Goal: Information Seeking & Learning: Compare options

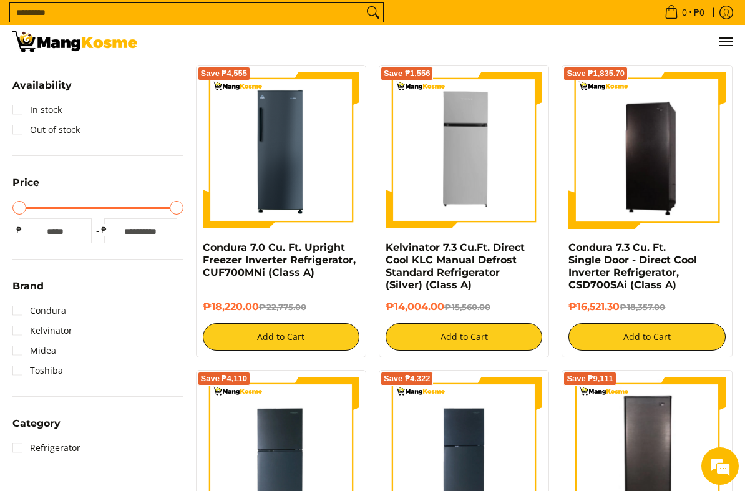
scroll to position [234, 0]
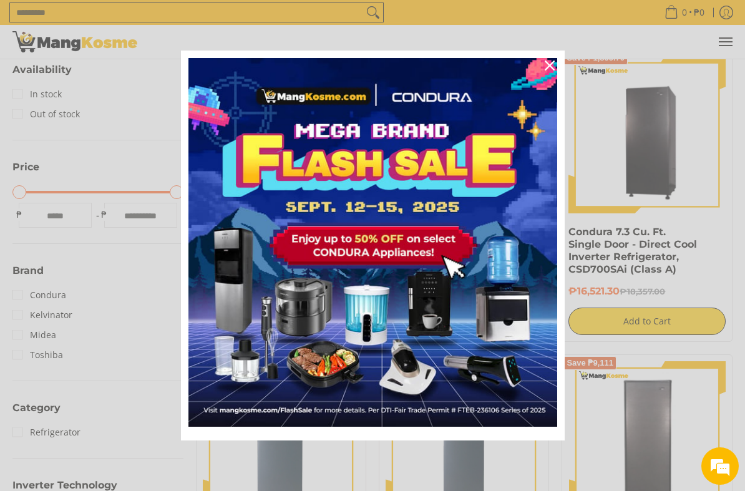
click at [547, 68] on icon "close icon" at bounding box center [550, 66] width 10 height 10
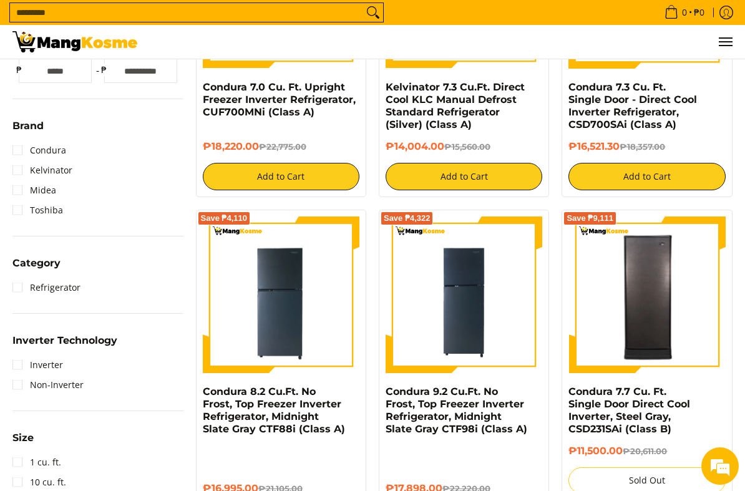
scroll to position [380, 0]
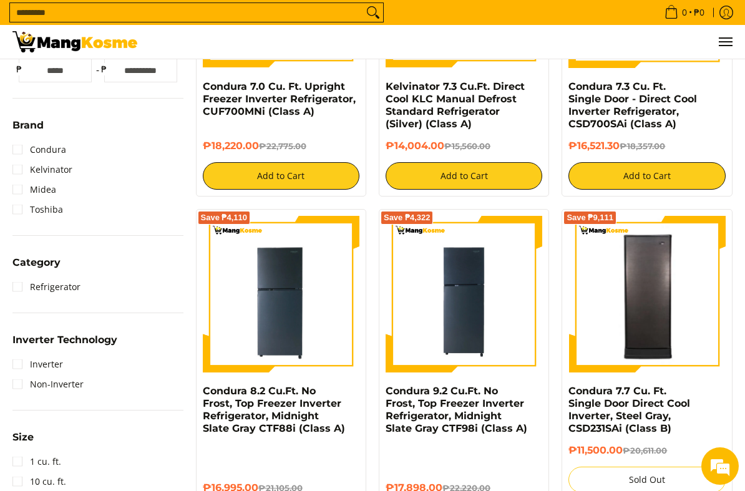
click at [607, 286] on img at bounding box center [647, 295] width 157 height 154
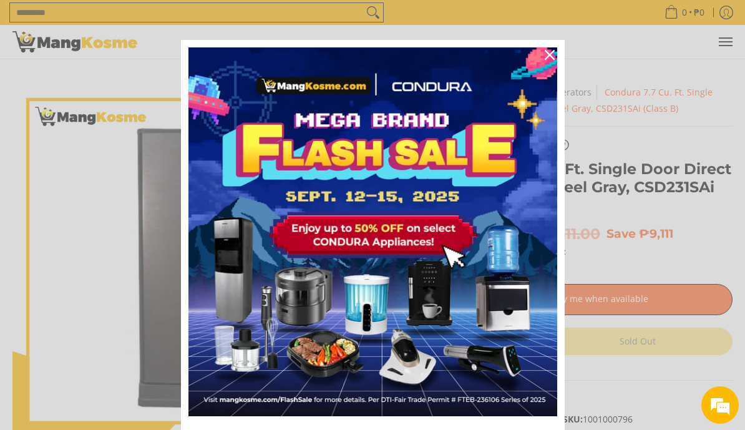
click at [535, 58] on button "Close" at bounding box center [550, 55] width 30 height 30
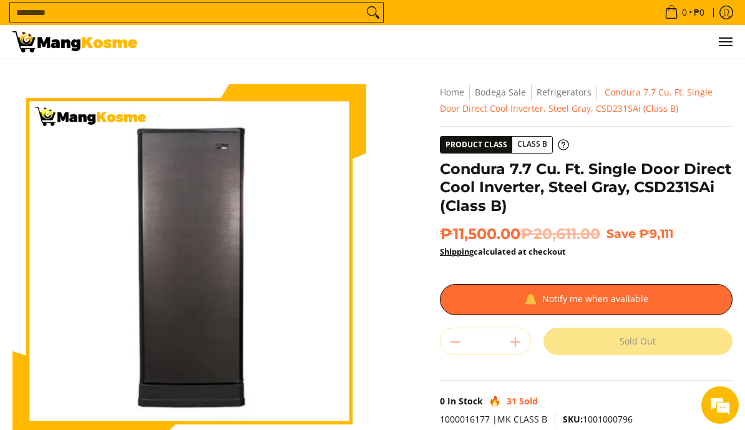
click at [49, 38] on img at bounding box center [74, 41] width 125 height 21
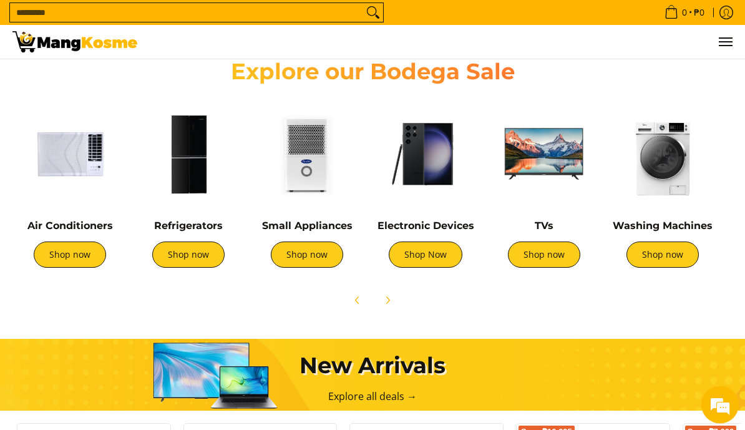
scroll to position [429, 0]
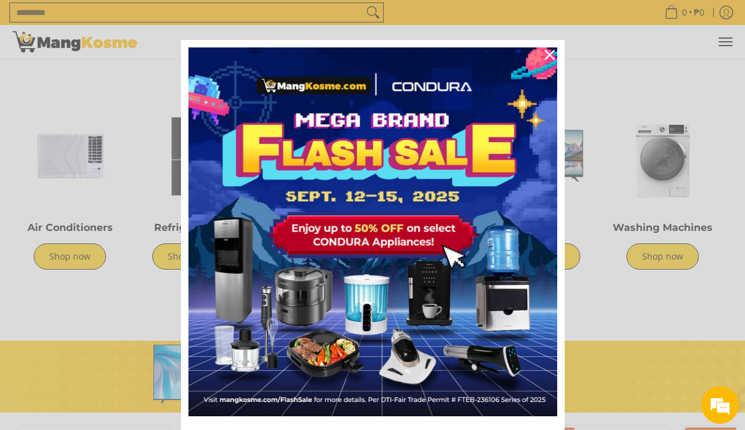
click at [547, 52] on icon "close icon" at bounding box center [550, 55] width 10 height 10
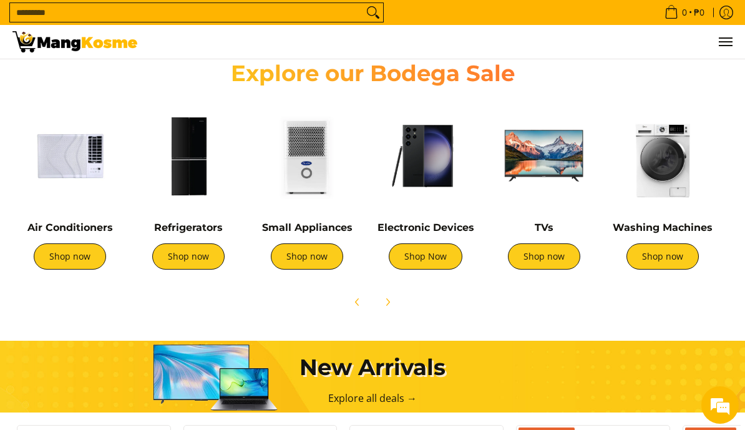
click at [74, 165] on img at bounding box center [70, 156] width 106 height 106
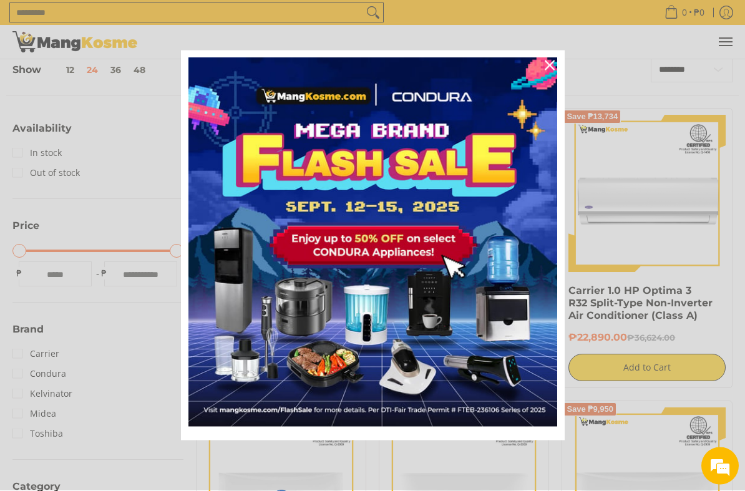
scroll to position [175, 0]
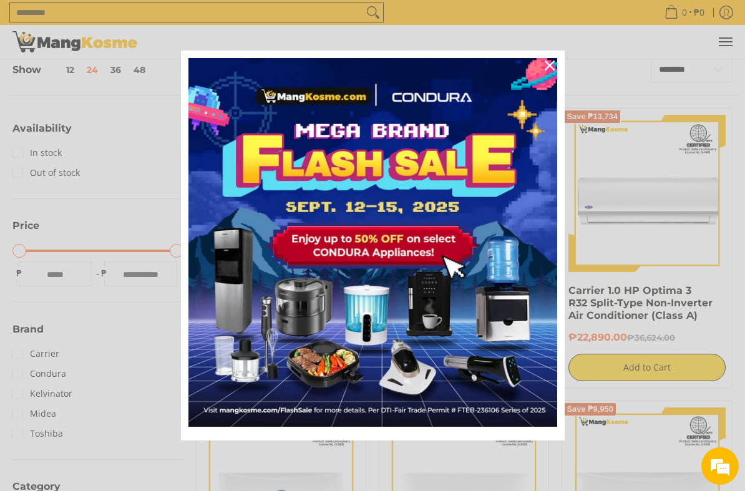
click at [550, 65] on icon "close icon" at bounding box center [550, 66] width 10 height 10
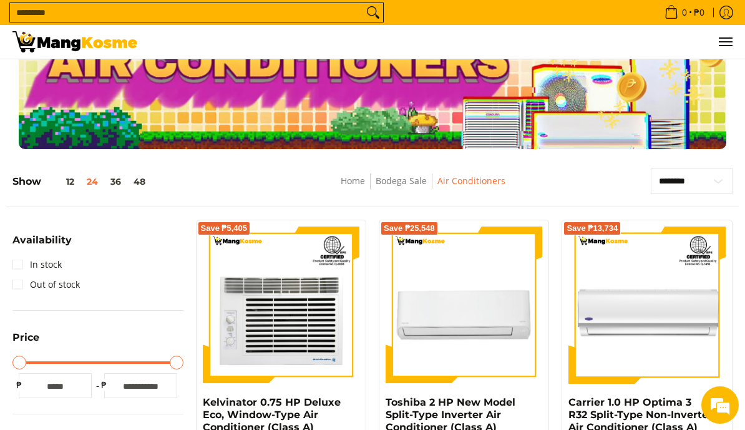
scroll to position [63, 0]
click at [691, 190] on select "**********" at bounding box center [692, 182] width 82 height 26
select select "**********"
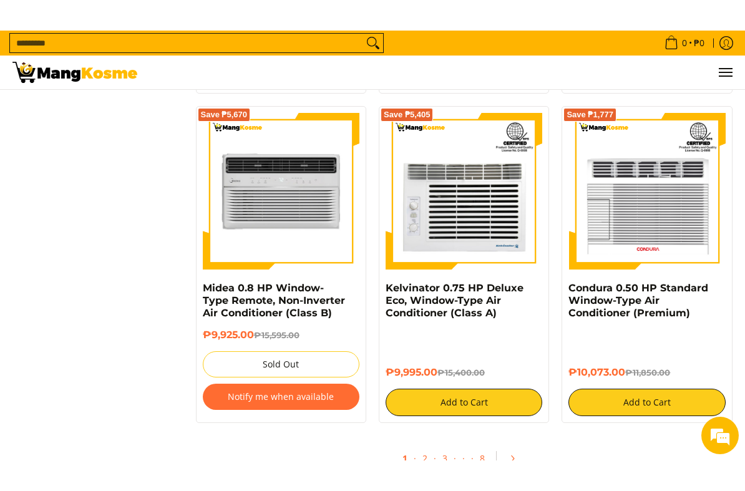
scroll to position [2535, 0]
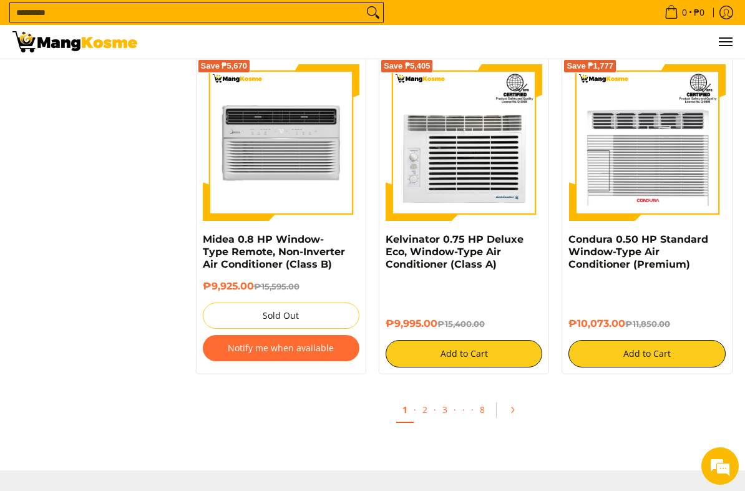
click at [236, 252] on link "Midea 0.8 HP Window-Type Remote, Non-Inverter Air Conditioner (Class B)" at bounding box center [274, 251] width 142 height 37
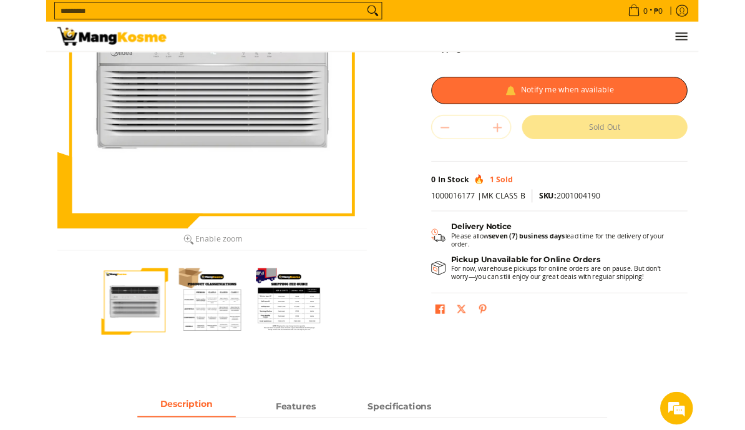
scroll to position [177, 0]
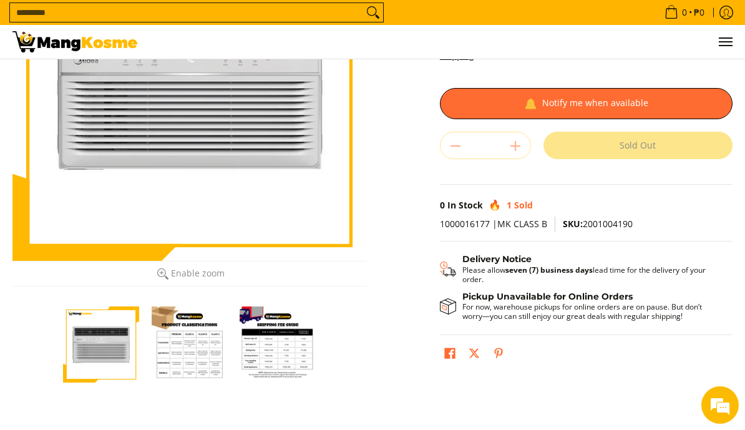
click at [295, 357] on img "Midea 0.8 HP Window-Type Remote, Non-Inverter Air Conditioner (Class B)-3" at bounding box center [278, 344] width 76 height 76
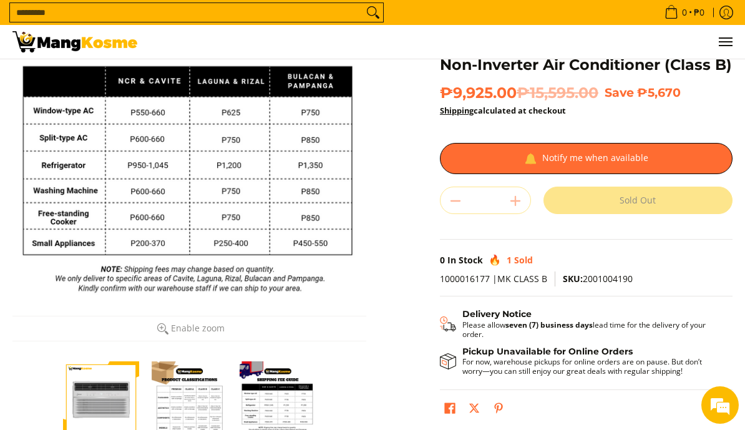
scroll to position [122, 0]
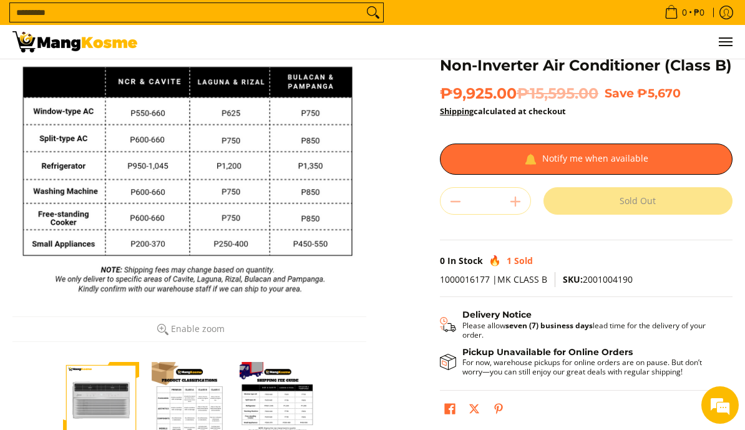
click at [183, 396] on img "Midea 0.8 HP Window-Type Remote, Non-Inverter Air Conditioner (Class B)-2" at bounding box center [190, 400] width 76 height 76
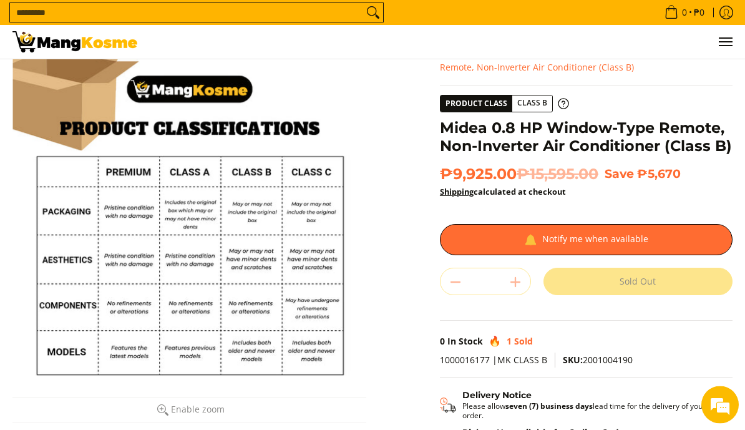
scroll to position [0, 0]
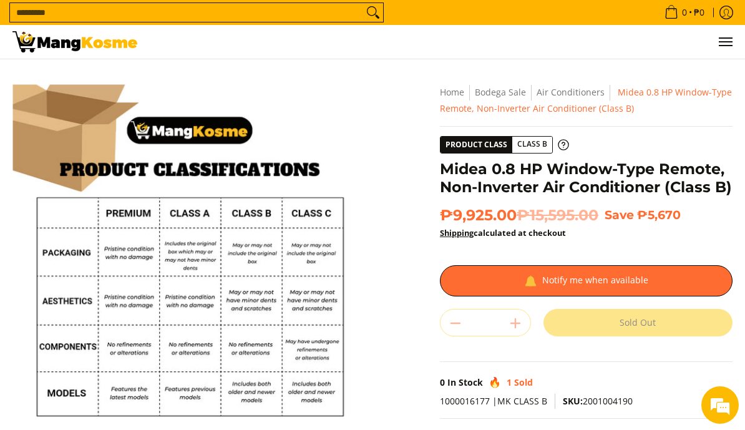
click at [69, 44] on img at bounding box center [74, 41] width 125 height 21
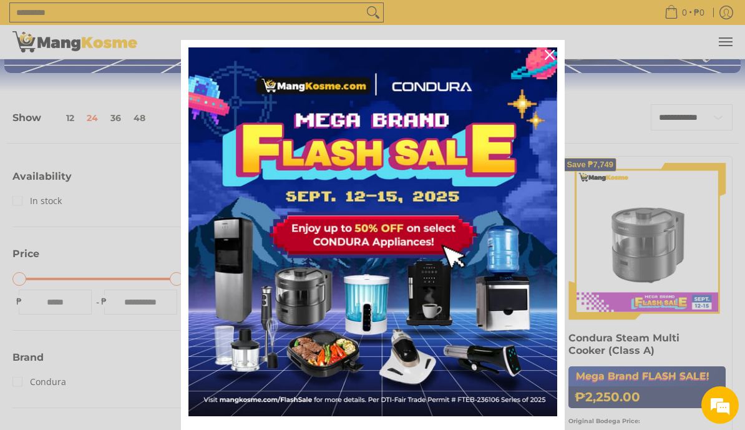
scroll to position [152, 0]
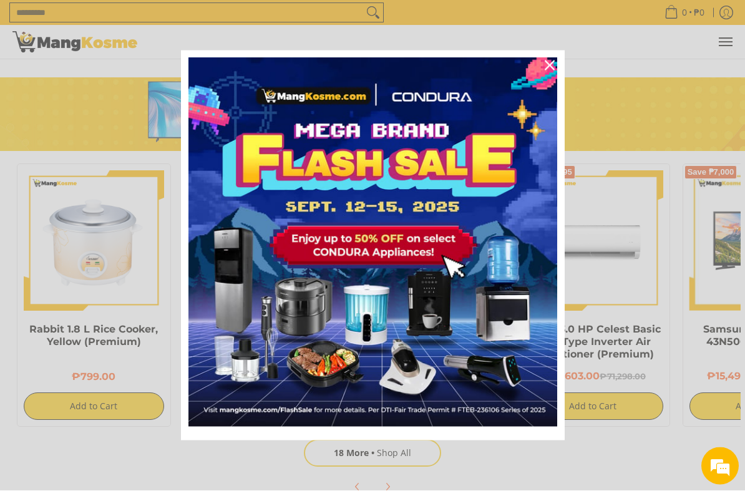
click at [546, 67] on icon "close icon" at bounding box center [550, 66] width 10 height 10
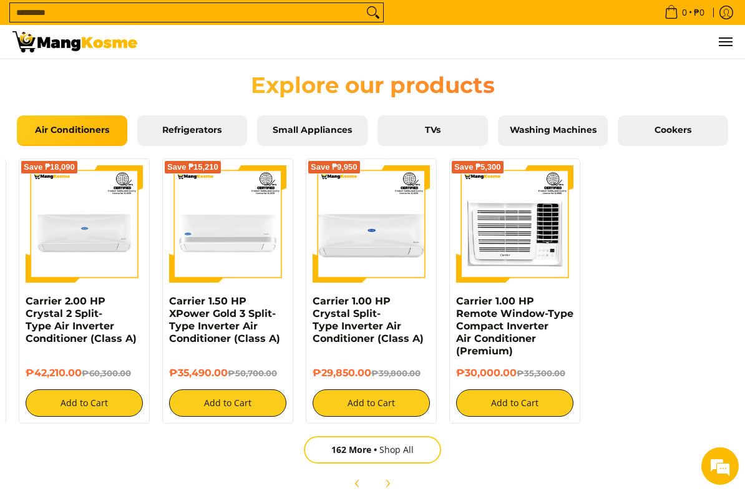
click at [182, 133] on span "Refrigerators" at bounding box center [193, 130] width 92 height 11
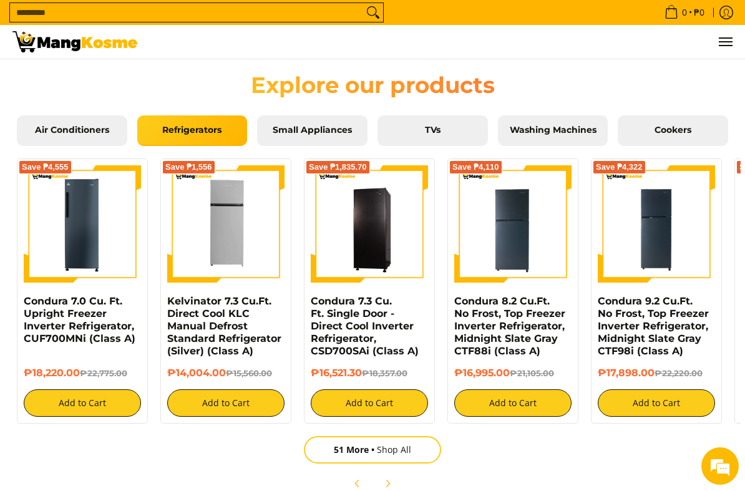
click at [285, 134] on span "Small Appliances" at bounding box center [313, 130] width 92 height 11
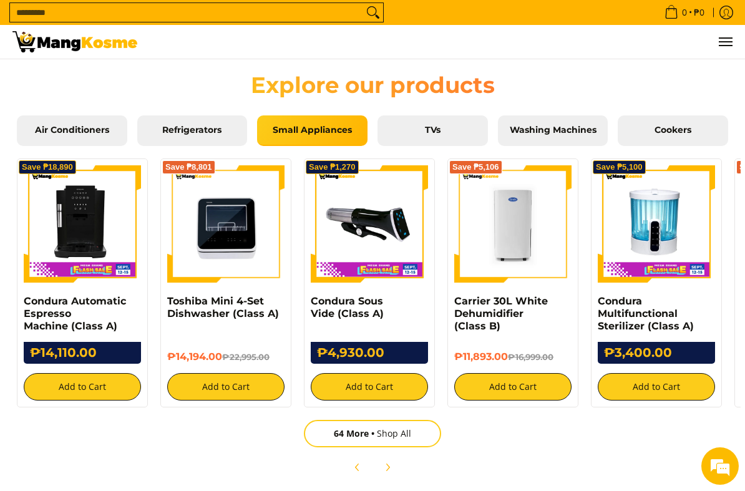
click at [410, 134] on span "TVs" at bounding box center [433, 130] width 92 height 11
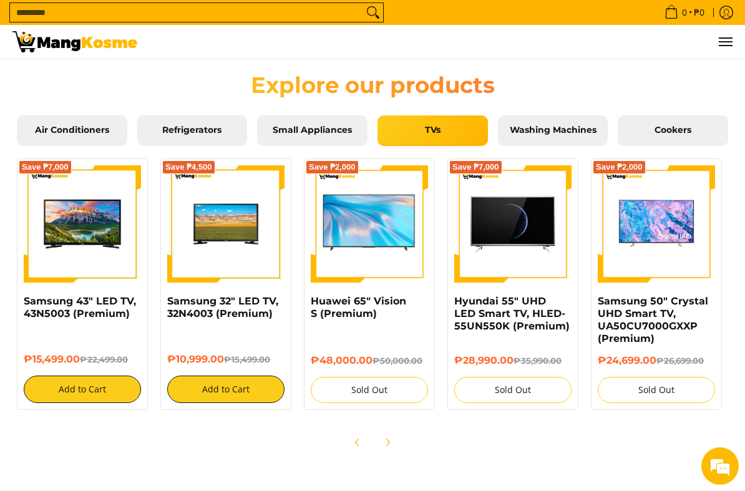
click at [541, 135] on link "Washing Machines" at bounding box center [553, 130] width 110 height 31
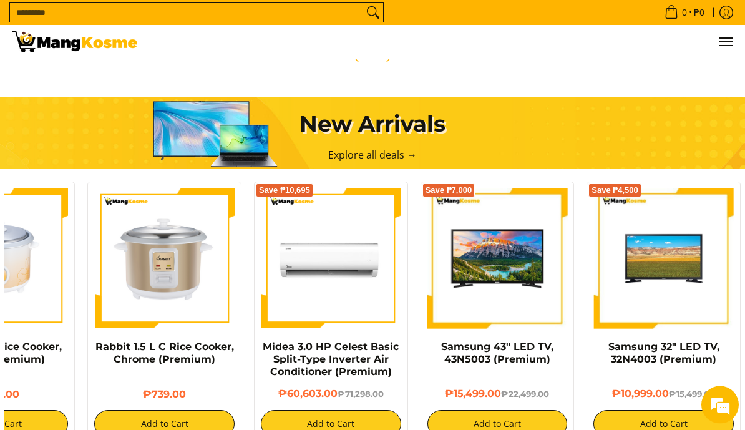
scroll to position [659, 0]
